Goal: Navigation & Orientation: Find specific page/section

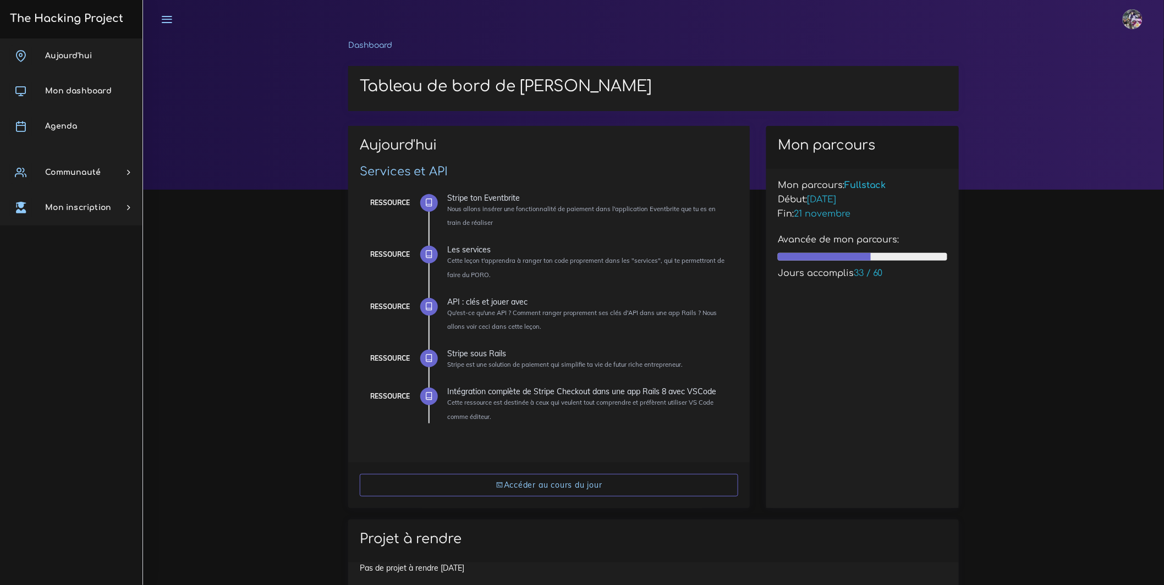
click at [109, 22] on h3 "The Hacking Project" at bounding box center [65, 19] width 117 height 12
